Goal: Information Seeking & Learning: Learn about a topic

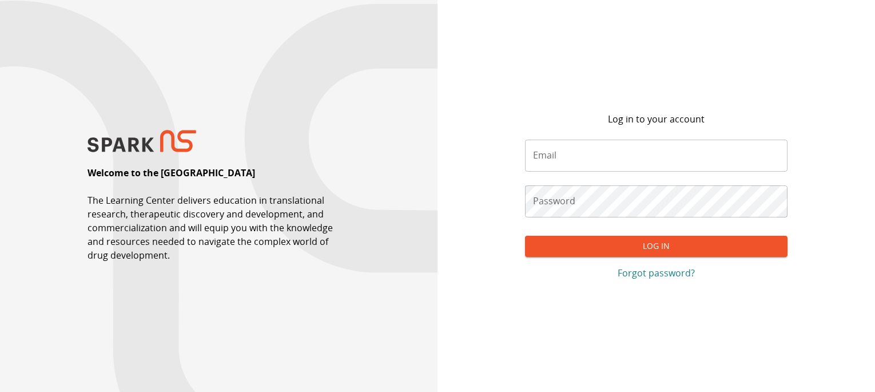
click at [558, 159] on input "Email" at bounding box center [656, 156] width 263 height 32
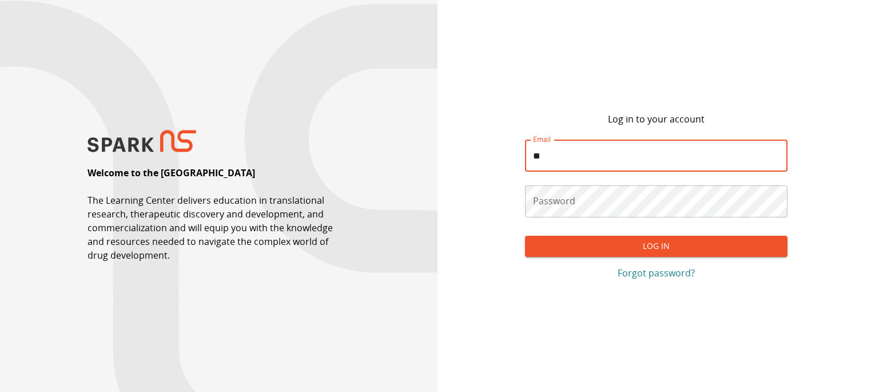
type input "**********"
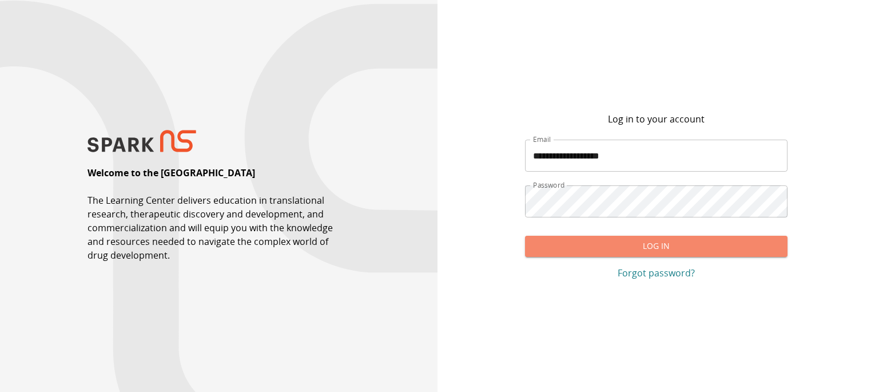
click at [621, 252] on button "Log In" at bounding box center [656, 246] width 263 height 21
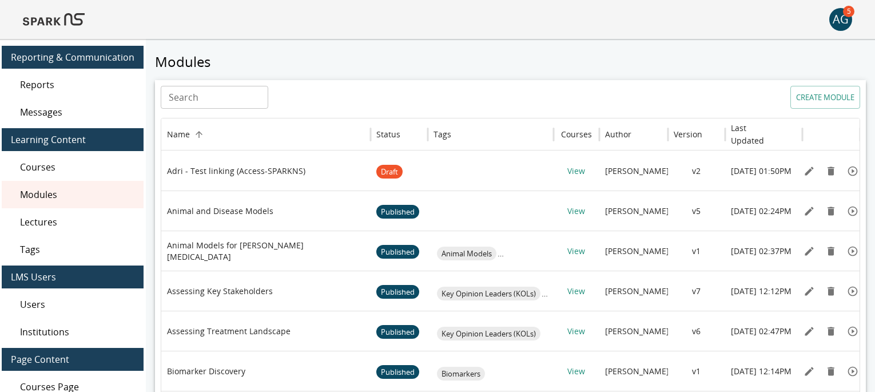
click at [50, 28] on img at bounding box center [54, 19] width 62 height 27
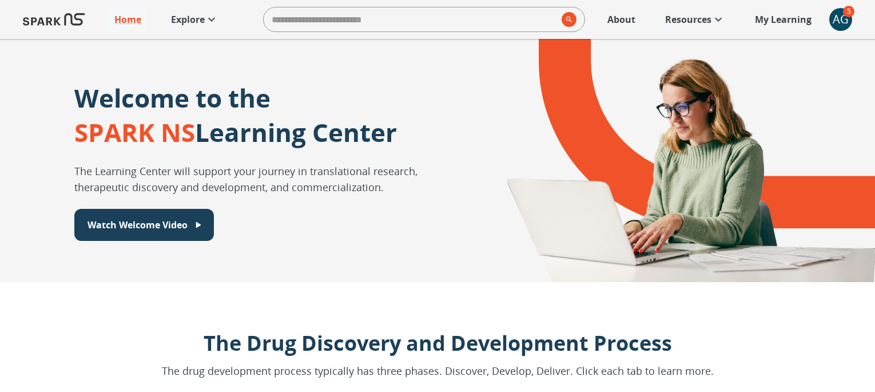
click at [840, 19] on div "AG" at bounding box center [841, 19] width 23 height 23
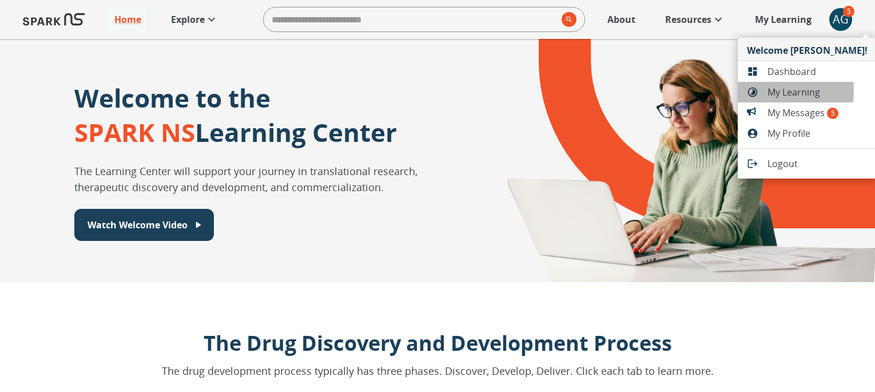
click at [764, 90] on div at bounding box center [757, 91] width 21 height 11
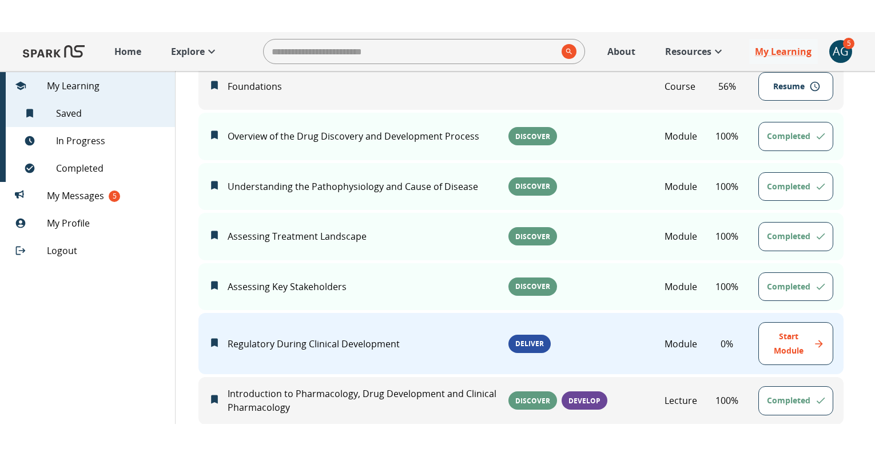
scroll to position [232, 0]
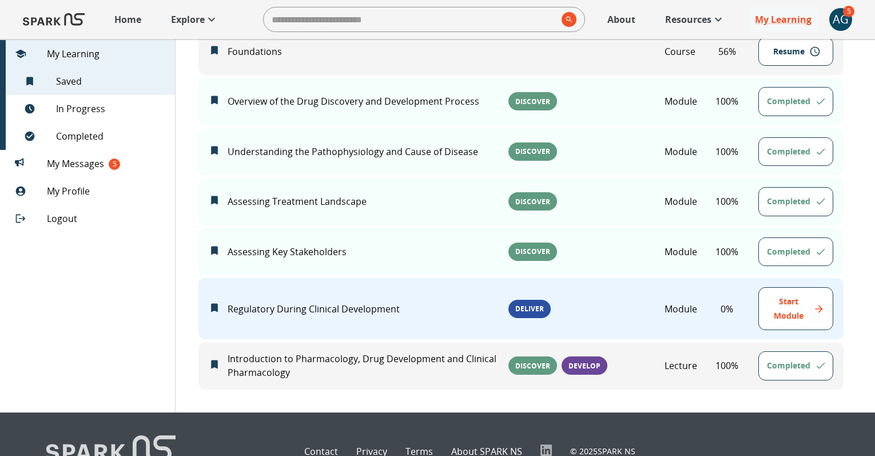
click at [188, 24] on p "Explore" at bounding box center [188, 20] width 34 height 14
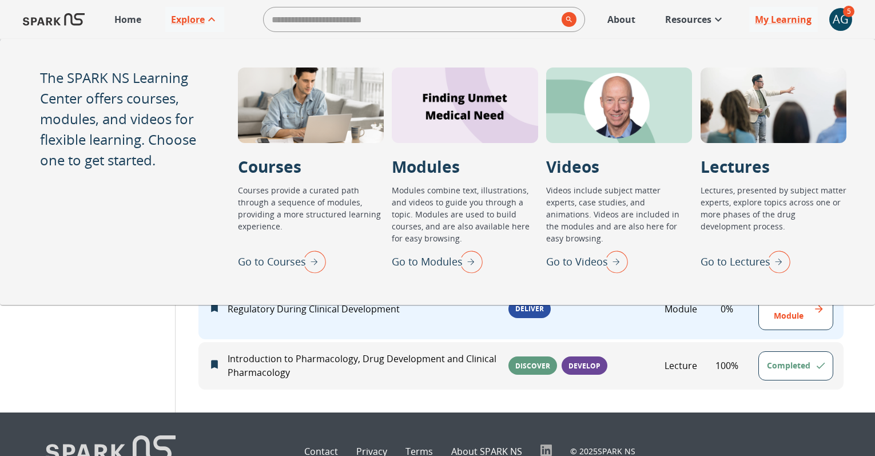
click at [741, 268] on p "Go to Lectures" at bounding box center [736, 261] width 70 height 15
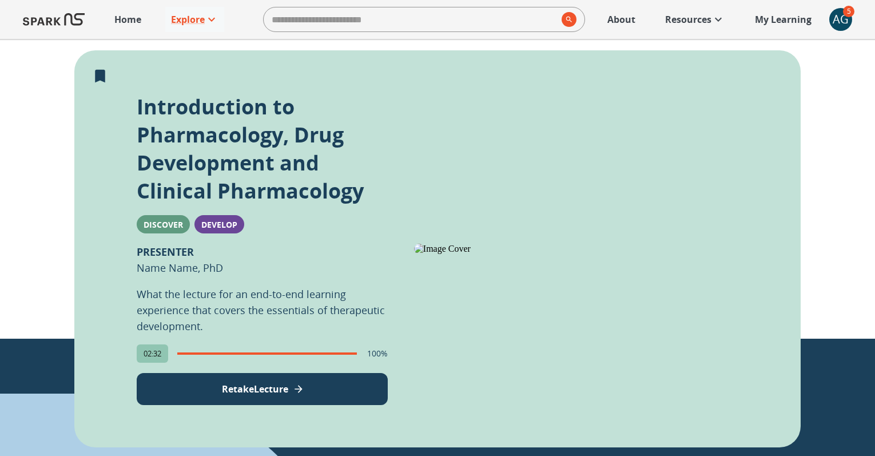
scroll to position [239, 0]
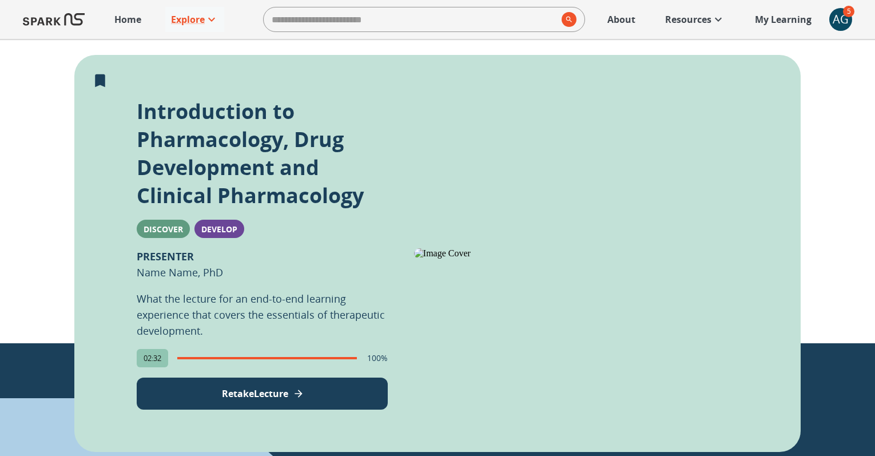
click at [294, 391] on button "Retake Lecture" at bounding box center [262, 394] width 251 height 32
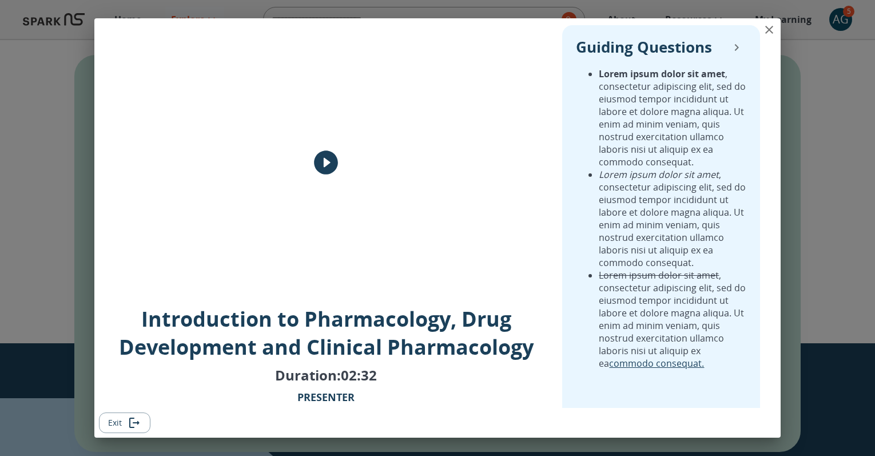
click at [326, 162] on icon "play" at bounding box center [326, 162] width 29 height 29
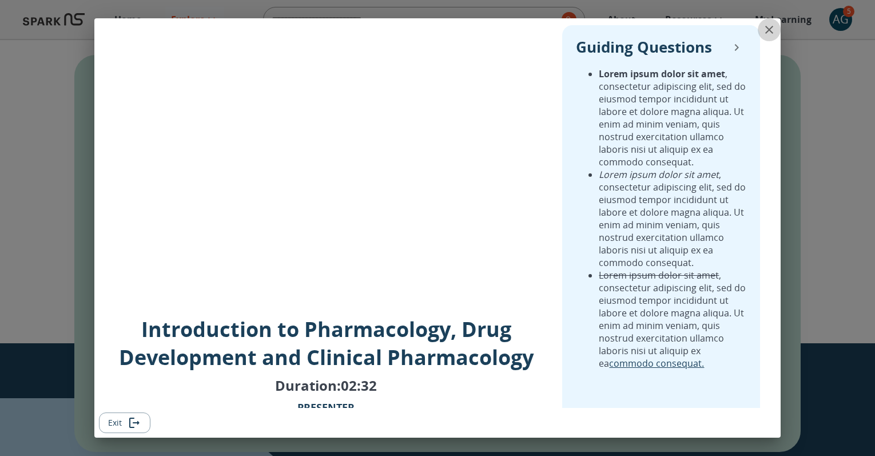
click at [768, 27] on icon "close" at bounding box center [770, 30] width 14 height 14
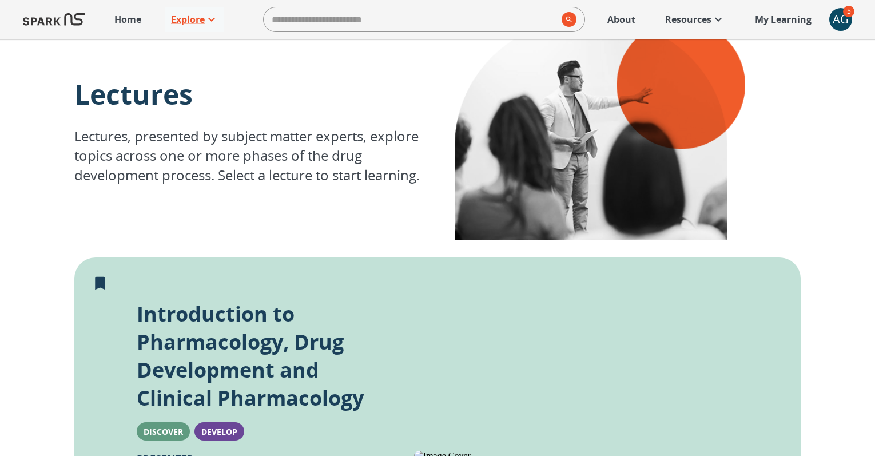
scroll to position [43, 0]
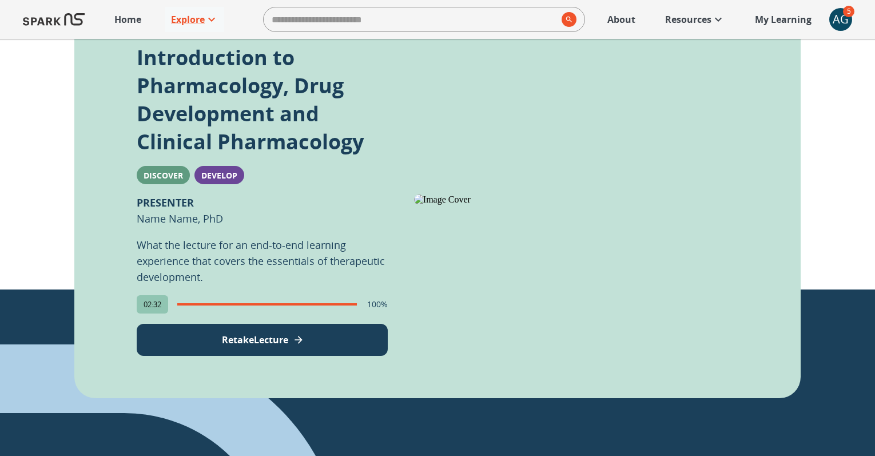
scroll to position [311, 0]
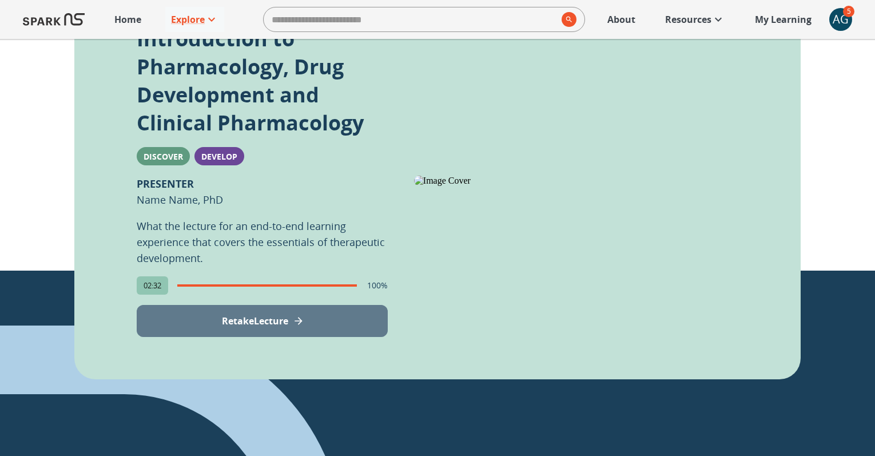
click at [253, 322] on p "Retake Lecture" at bounding box center [255, 321] width 66 height 14
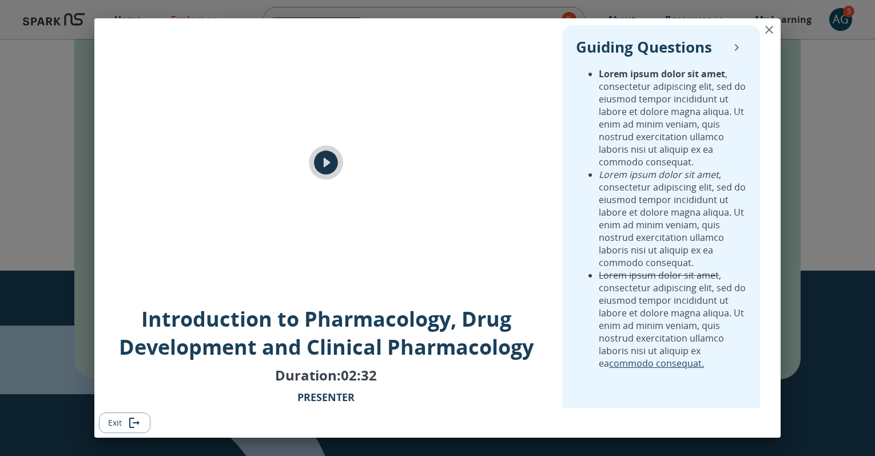
click at [330, 153] on icon "play" at bounding box center [326, 163] width 24 height 24
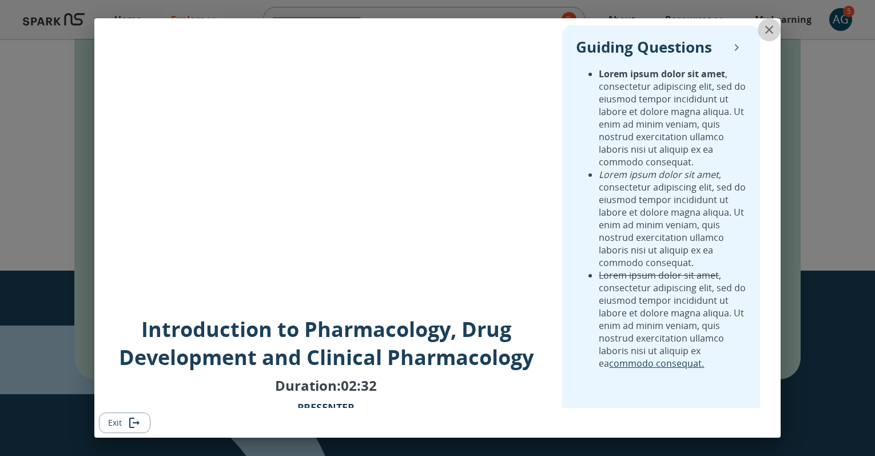
click at [772, 26] on icon "close" at bounding box center [770, 30] width 8 height 8
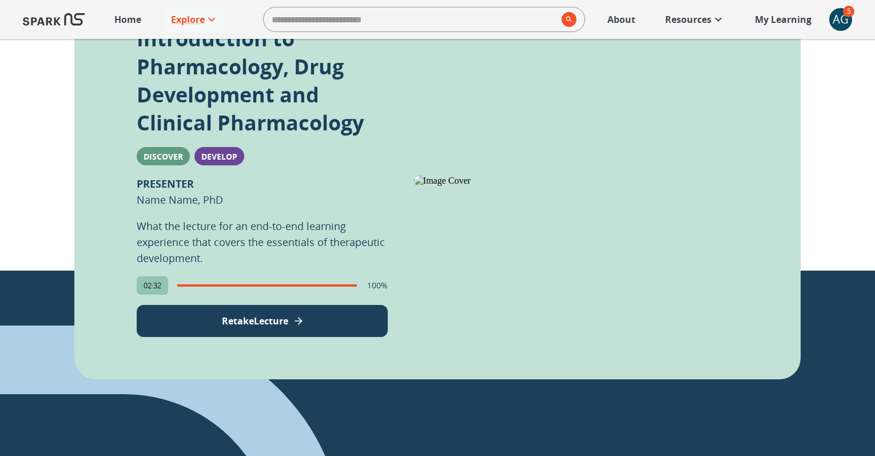
click at [323, 324] on button "Retake Lecture" at bounding box center [262, 321] width 251 height 32
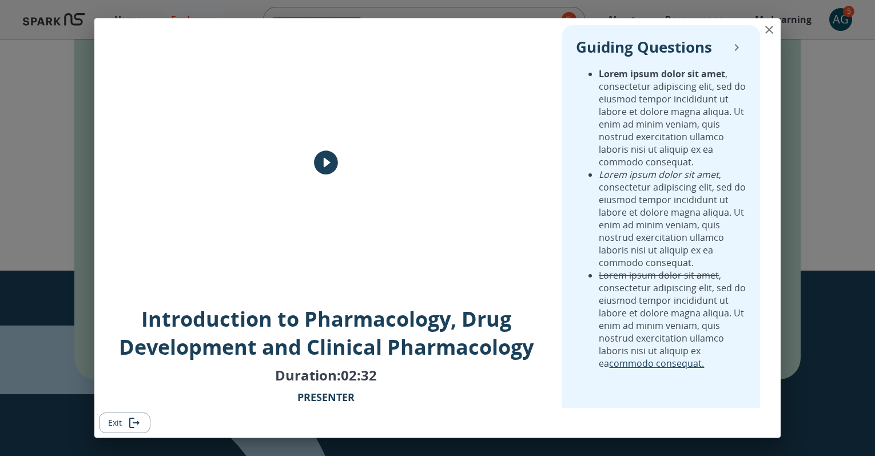
click at [326, 162] on icon "play" at bounding box center [326, 162] width 29 height 29
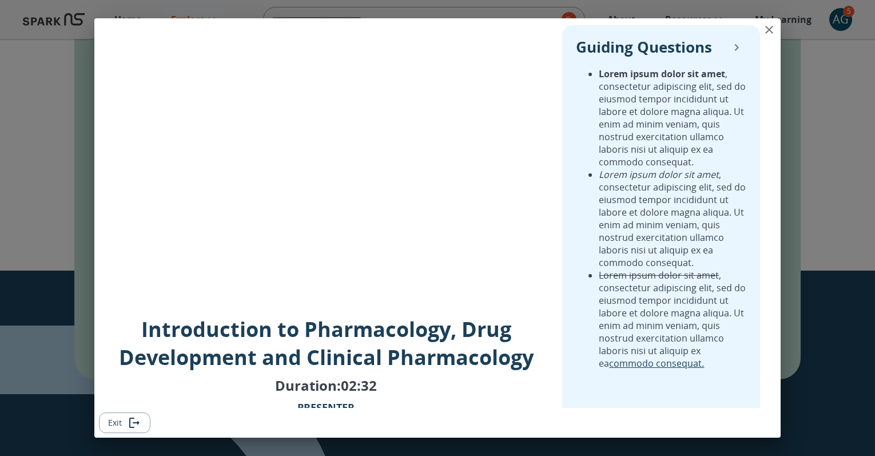
click at [770, 31] on icon "close" at bounding box center [770, 30] width 14 height 14
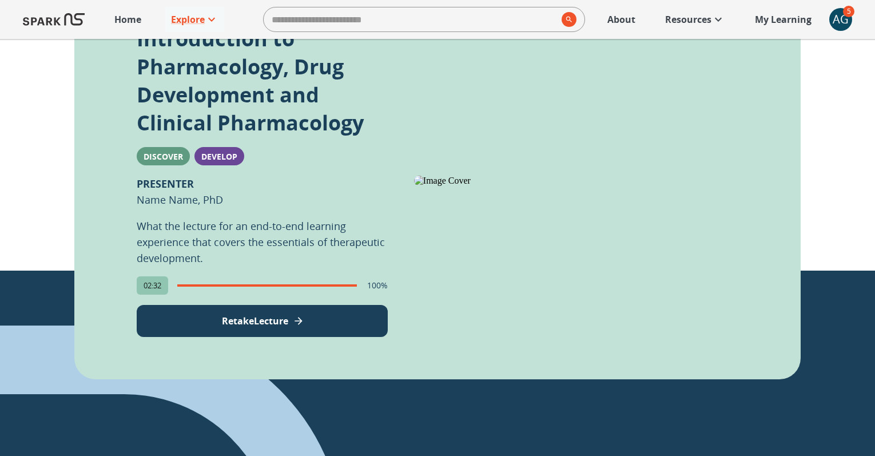
click at [302, 314] on button "Retake Lecture" at bounding box center [262, 321] width 251 height 32
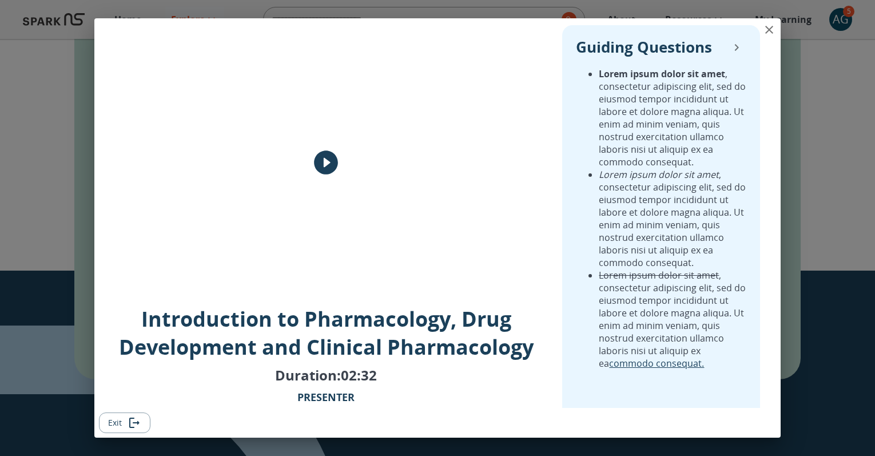
click at [770, 29] on icon "close" at bounding box center [770, 30] width 8 height 8
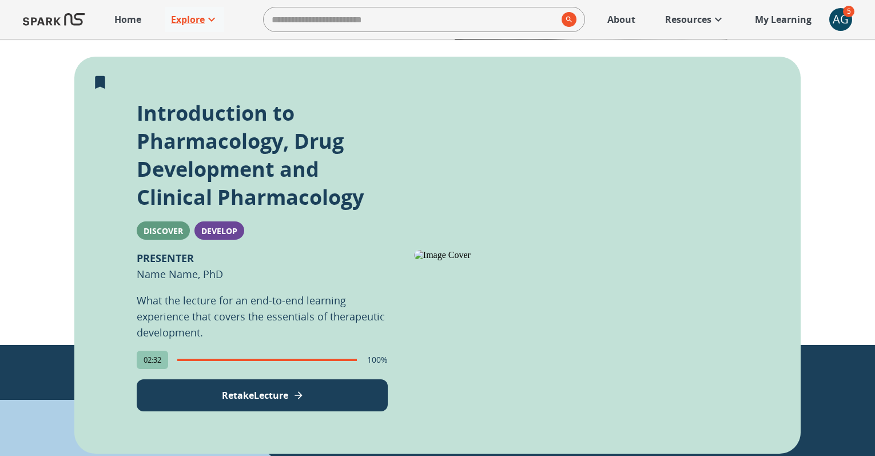
scroll to position [347, 0]
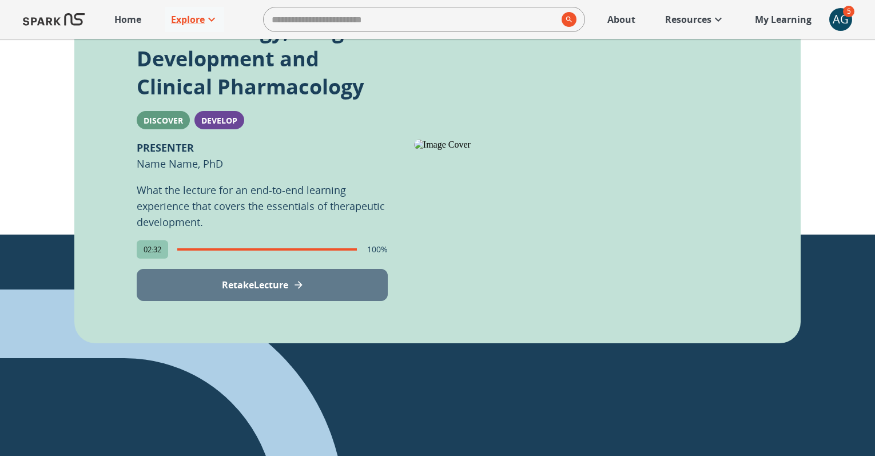
click at [300, 289] on icon "View Lecture" at bounding box center [298, 284] width 11 height 11
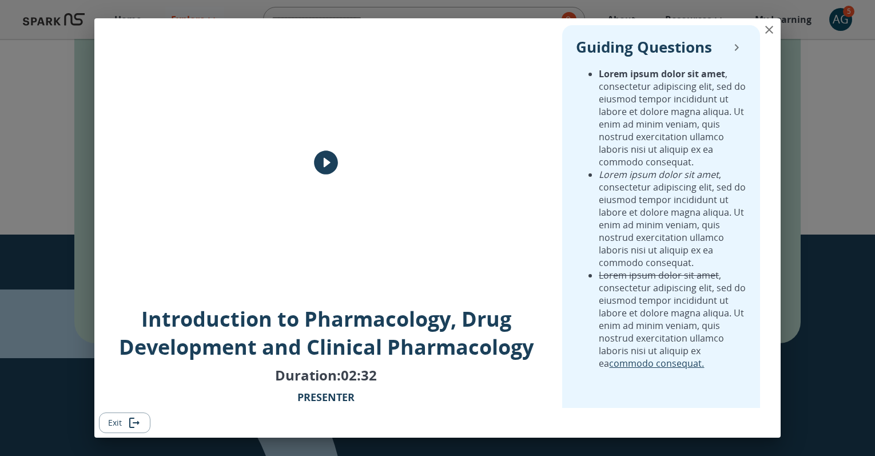
click at [330, 160] on icon "play" at bounding box center [326, 163] width 24 height 24
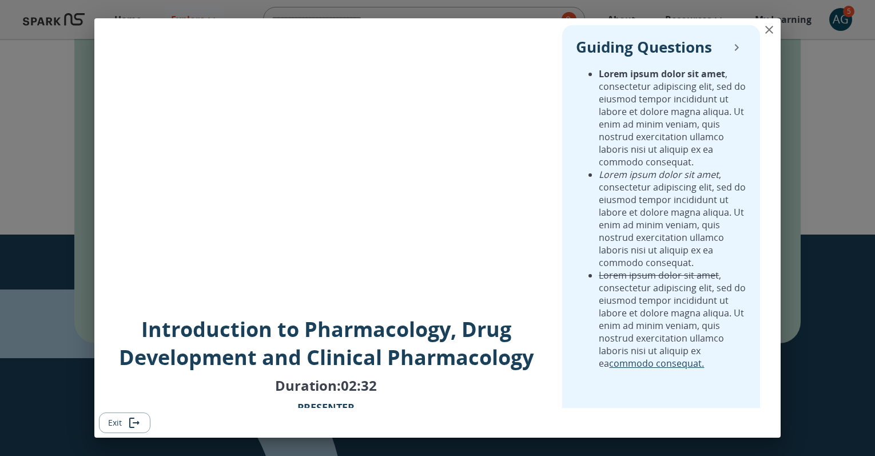
click at [772, 26] on icon "close" at bounding box center [770, 30] width 8 height 8
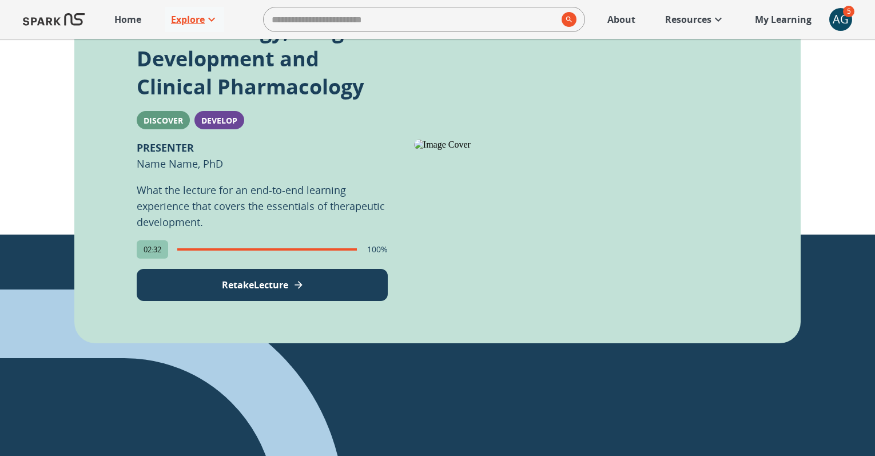
click at [182, 20] on p "Explore" at bounding box center [188, 20] width 34 height 14
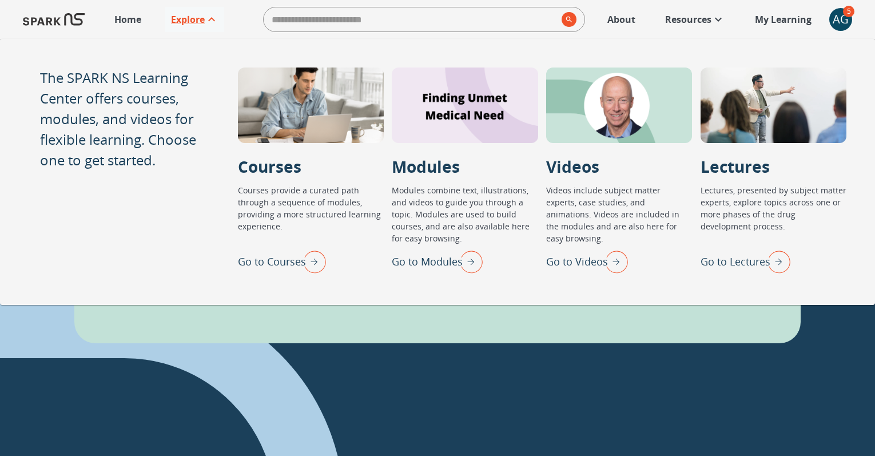
click at [597, 263] on p "Go to Videos" at bounding box center [577, 261] width 62 height 15
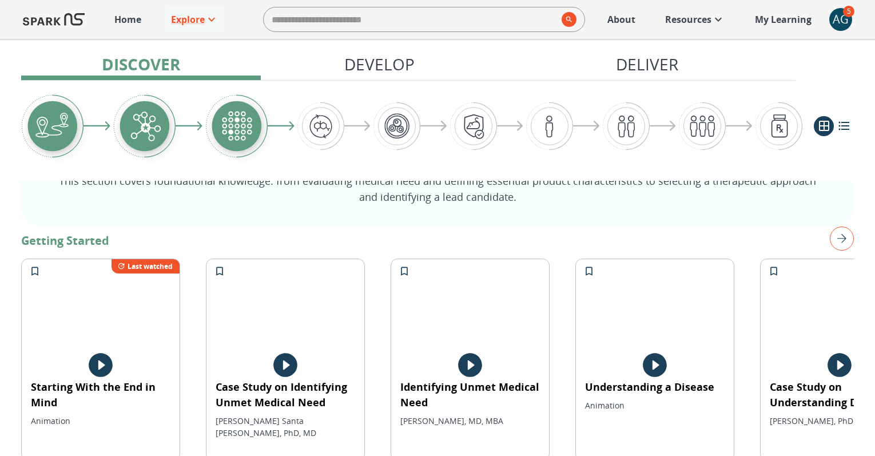
scroll to position [183, 0]
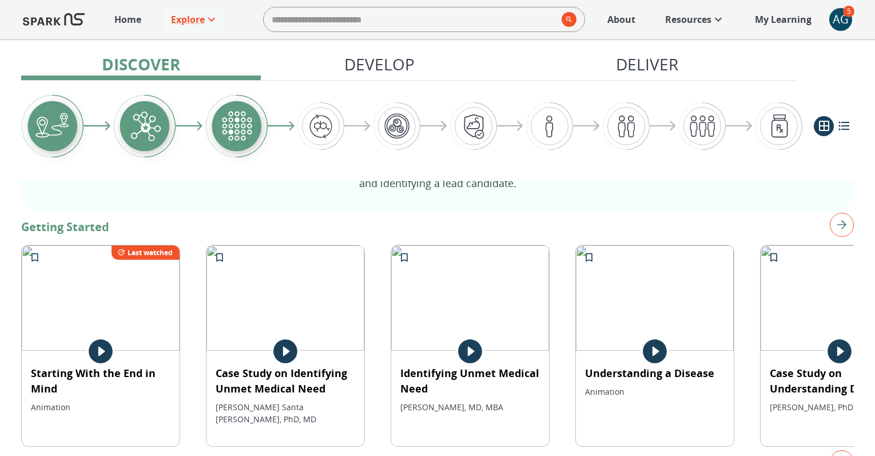
click at [459, 290] on img at bounding box center [470, 297] width 158 height 105
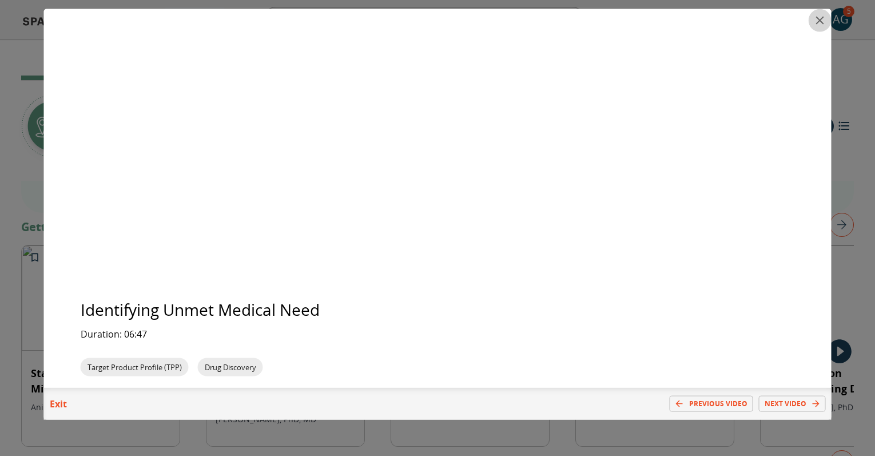
click at [819, 19] on icon "close" at bounding box center [820, 21] width 8 height 8
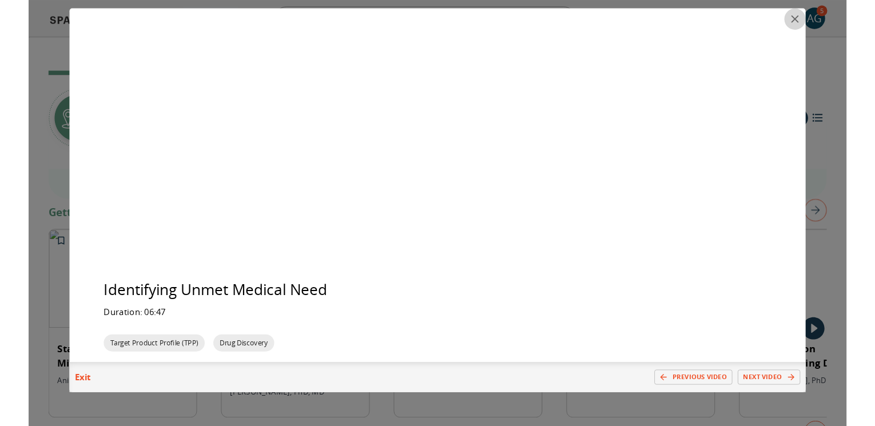
scroll to position [0, 0]
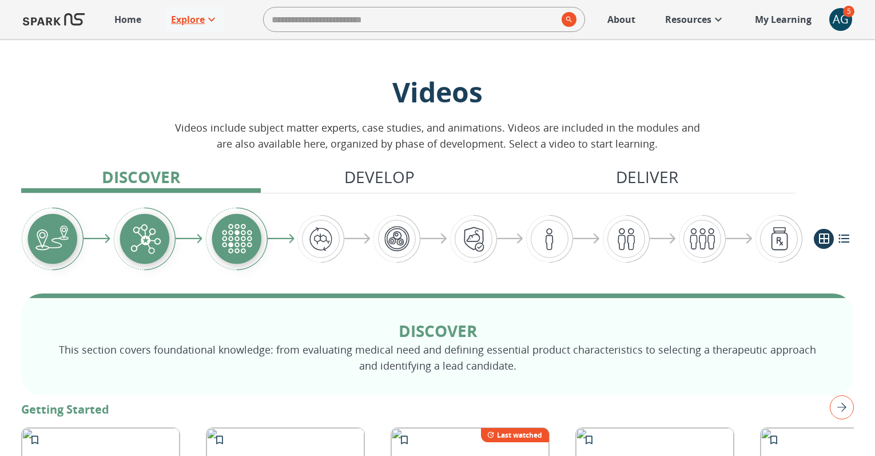
click at [195, 19] on p "Explore" at bounding box center [188, 20] width 34 height 14
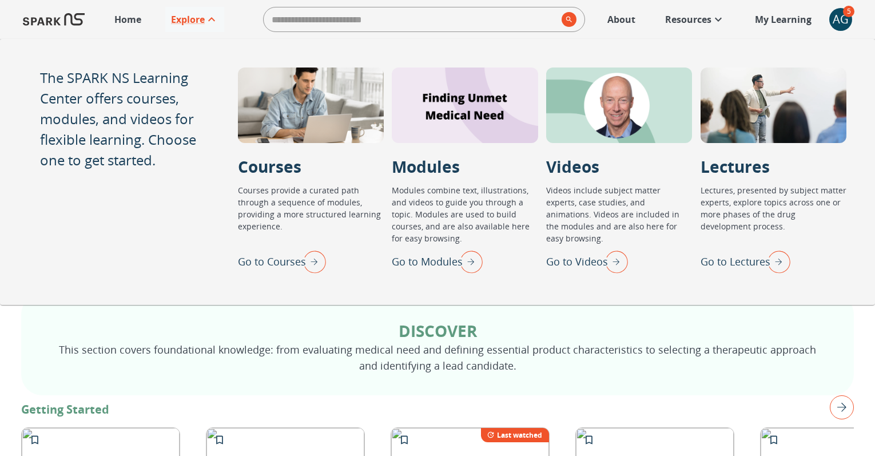
click at [741, 259] on p "Go to Lectures" at bounding box center [736, 261] width 70 height 15
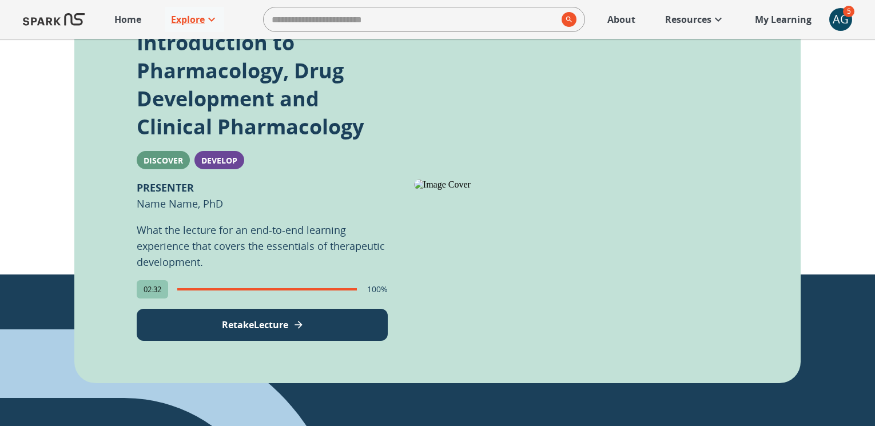
scroll to position [332, 0]
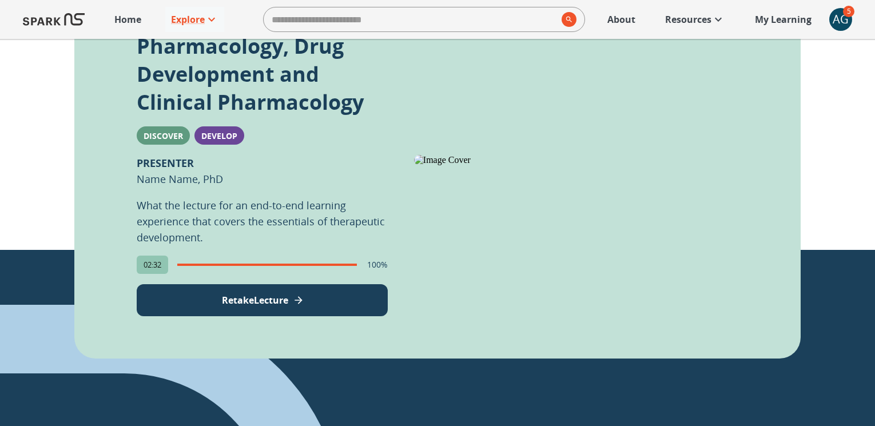
click at [302, 305] on icon "View Lecture" at bounding box center [298, 300] width 11 height 11
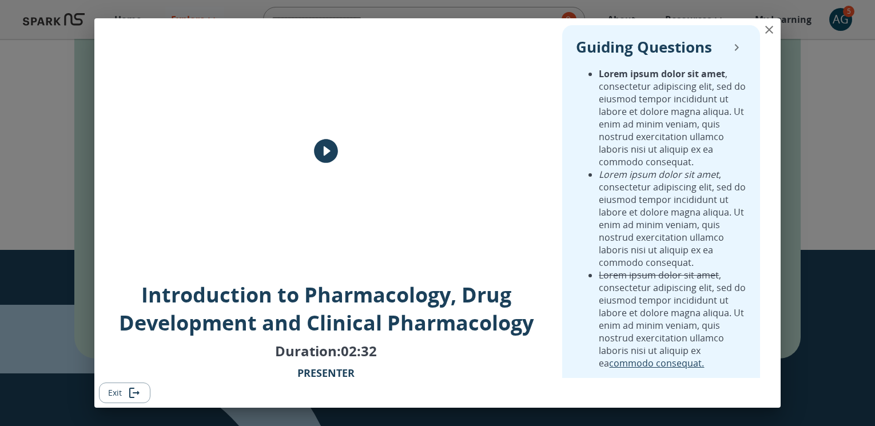
click at [325, 149] on icon "play" at bounding box center [326, 151] width 29 height 29
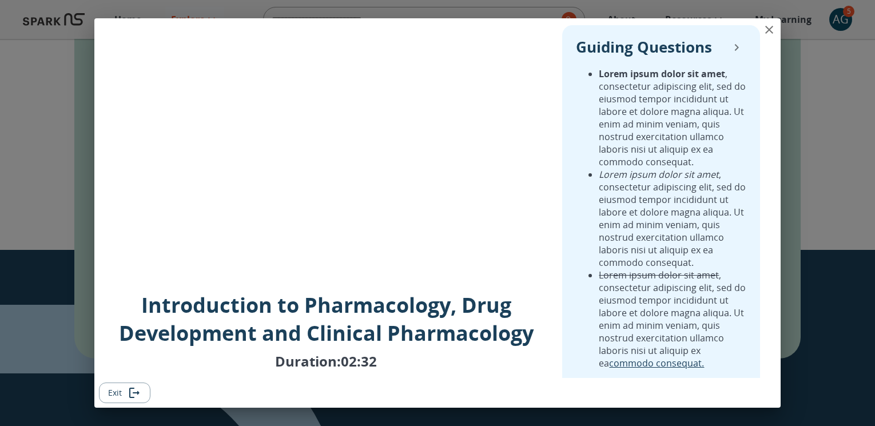
click at [768, 30] on icon "close" at bounding box center [770, 30] width 8 height 8
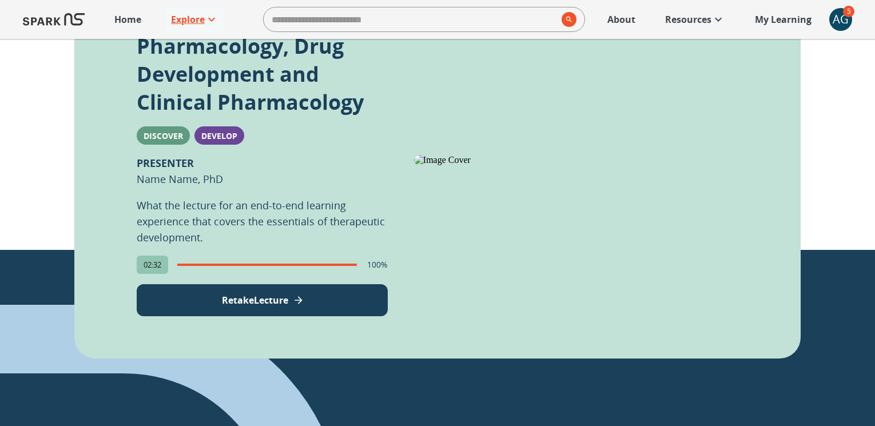
click at [189, 25] on p "Explore" at bounding box center [188, 20] width 34 height 14
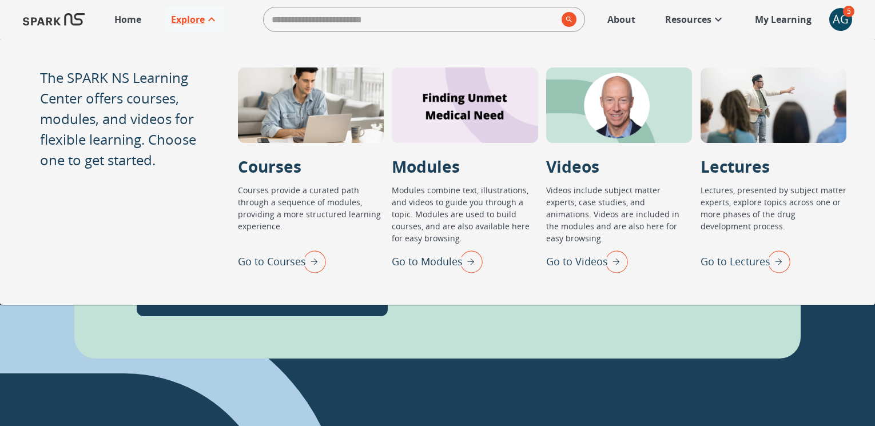
click at [569, 259] on p "Go to Videos" at bounding box center [577, 261] width 62 height 15
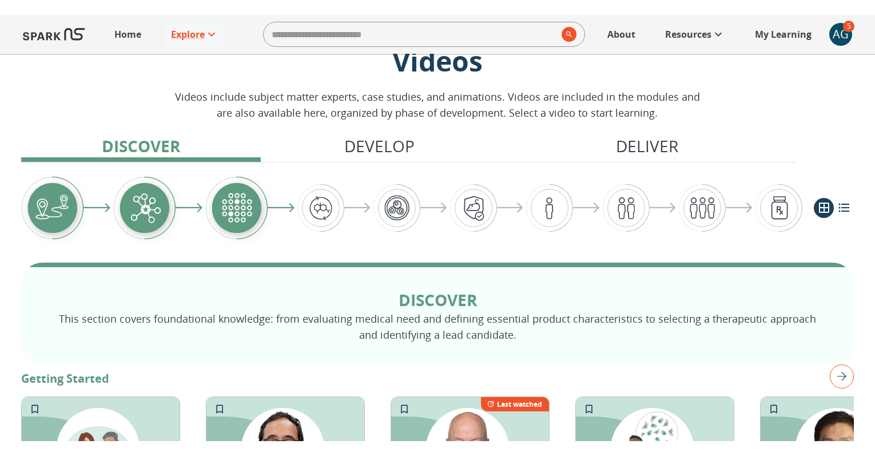
scroll to position [239, 0]
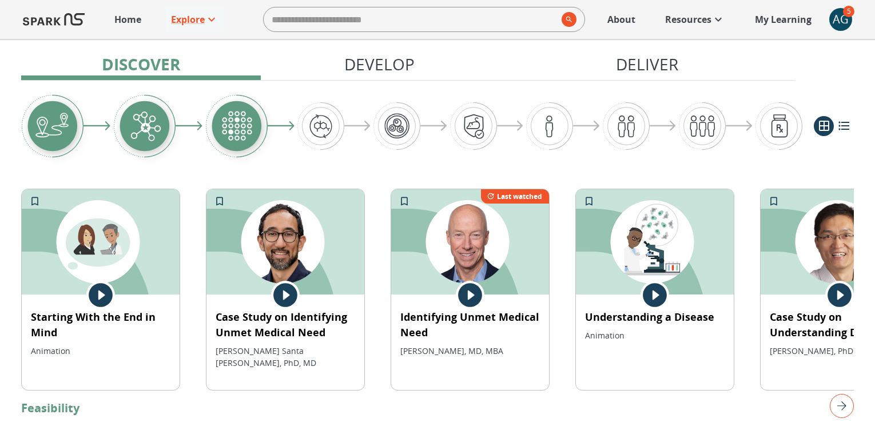
click at [475, 256] on img at bounding box center [470, 241] width 158 height 105
